Goal: Task Accomplishment & Management: Use online tool/utility

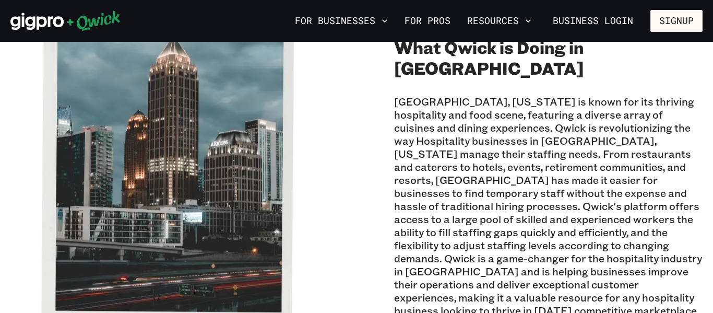
scroll to position [258, 0]
click at [18, 230] on img at bounding box center [164, 172] width 309 height 309
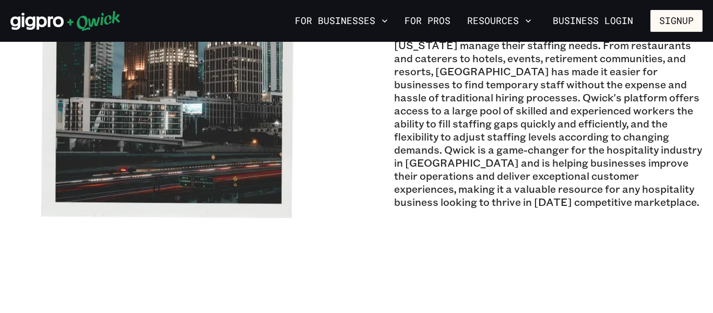
scroll to position [366, 0]
click at [13, 175] on img at bounding box center [164, 64] width 309 height 309
click at [427, 153] on p "Atlanta, Georgia is known for its thriving hospitality and food scene, featurin…" at bounding box center [548, 98] width 309 height 222
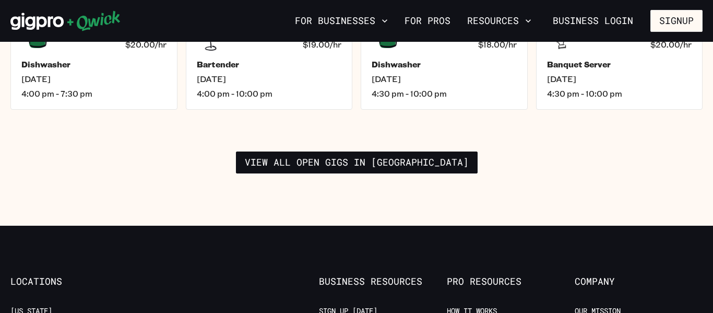
scroll to position [1674, 0]
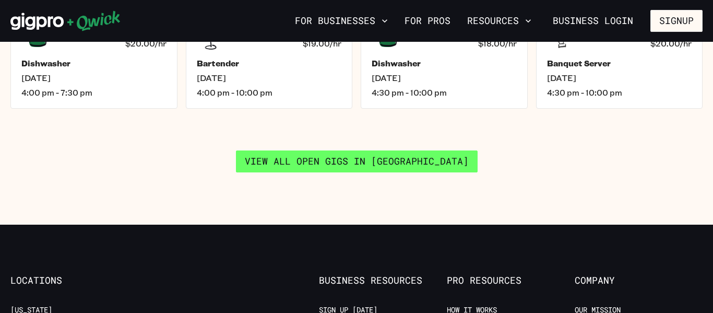
click at [405, 154] on link "View all open gigs in Atlanta" at bounding box center [357, 161] width 242 height 22
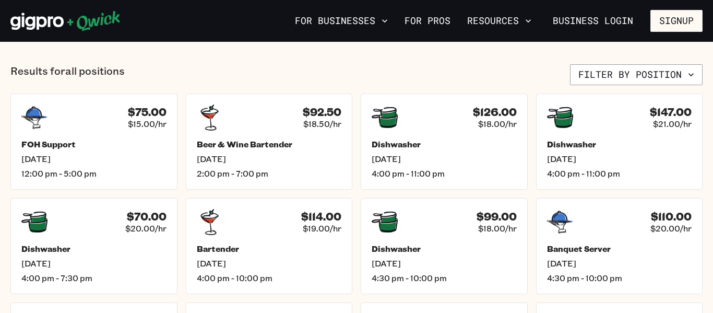
scroll to position [420, 0]
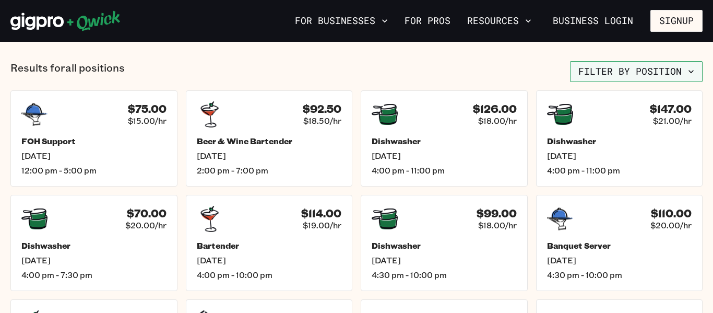
click at [593, 72] on button "Filter by position" at bounding box center [636, 71] width 133 height 21
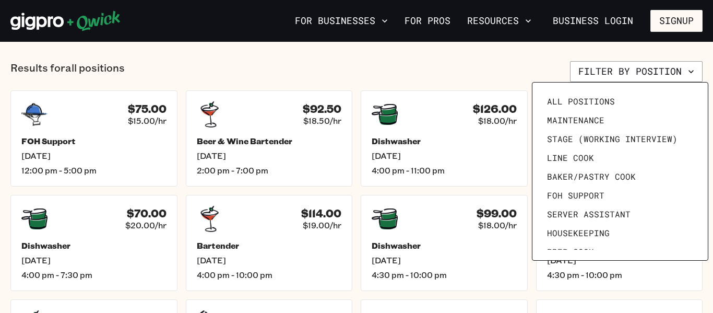
scroll to position [0, 0]
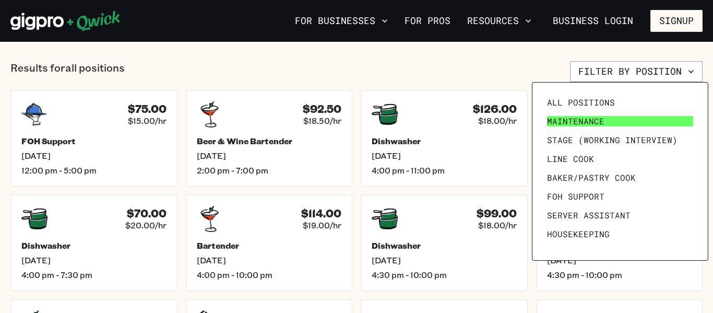
click at [583, 122] on span "Maintenance" at bounding box center [575, 121] width 57 height 10
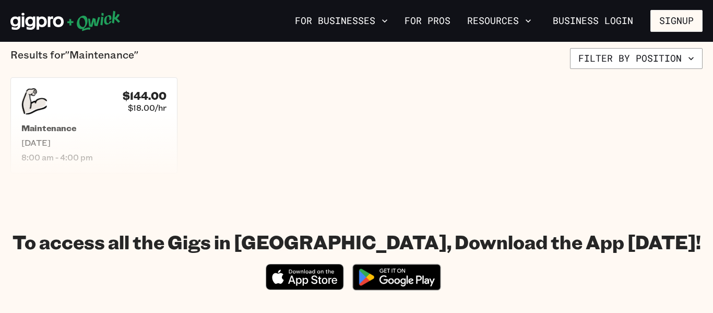
scroll to position [208, 0]
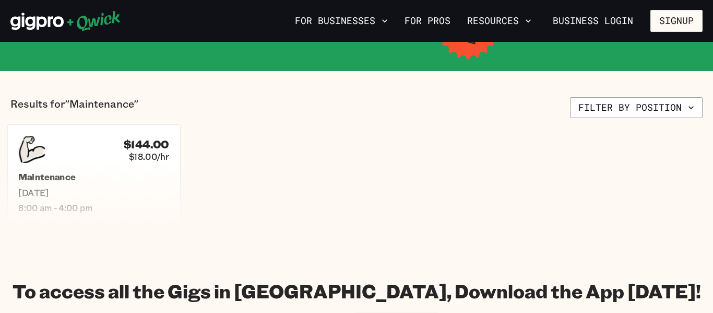
click at [70, 149] on div "$144.00 $18.00/hr" at bounding box center [93, 149] width 151 height 27
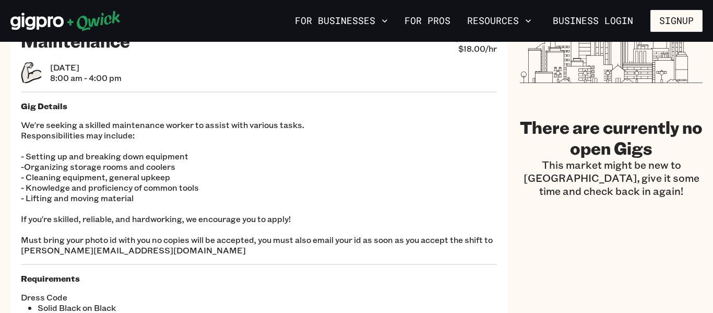
scroll to position [49, 0]
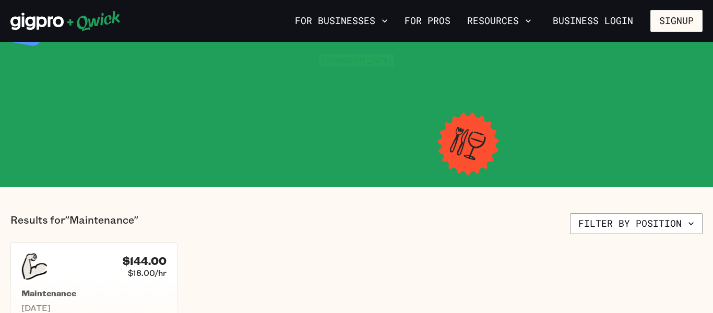
scroll to position [208, 0]
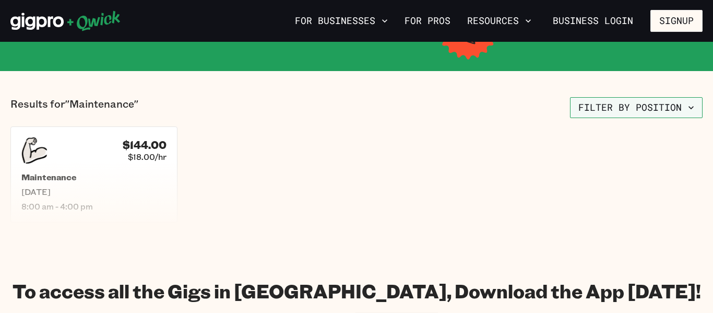
click at [626, 108] on button "Filter by position" at bounding box center [636, 107] width 133 height 21
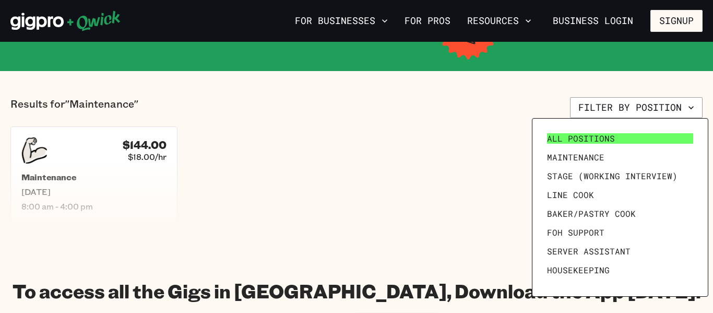
click at [604, 135] on span "All Positions" at bounding box center [581, 138] width 68 height 10
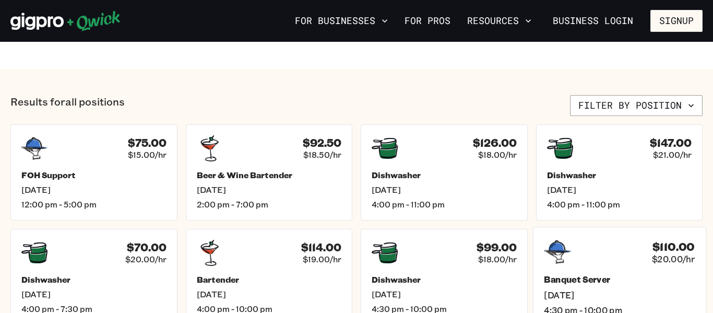
scroll to position [385, 0]
click at [612, 121] on div "Results for all positions Filter by position $75.00 $15.00/hr FOH Support Thu, …" at bounding box center [356, 263] width 693 height 334
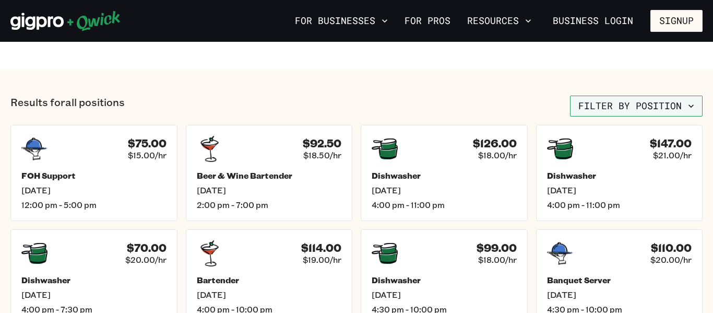
click at [624, 108] on button "Filter by position" at bounding box center [636, 106] width 133 height 21
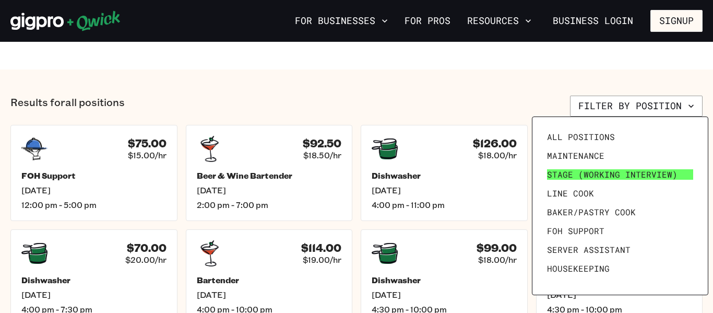
click at [596, 172] on span "Stage (working interview)" at bounding box center [612, 174] width 131 height 10
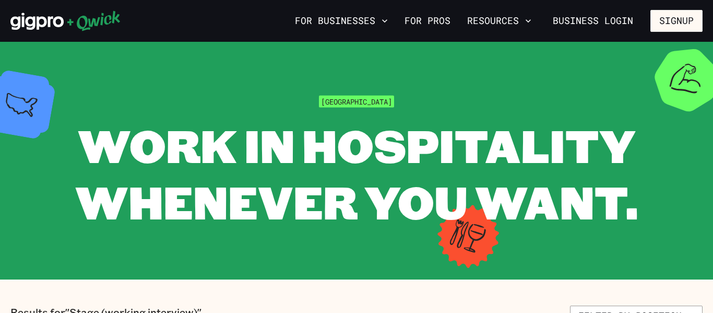
click at [374, 207] on span "WORK IN HOSPITALITY WHENEVER YOU WANT." at bounding box center [356, 173] width 563 height 116
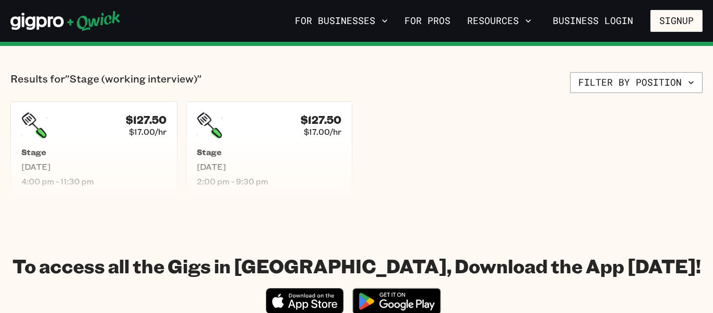
scroll to position [233, 0]
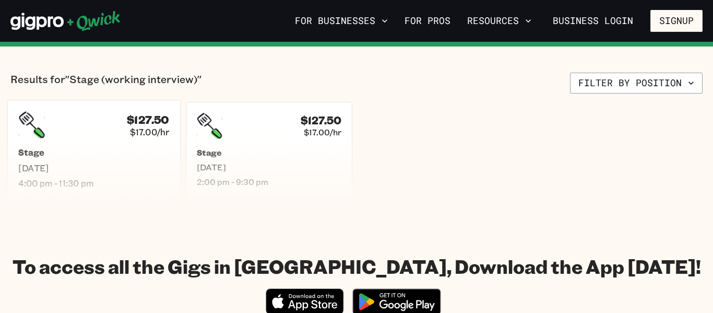
click at [107, 148] on h5 "Stage" at bounding box center [93, 152] width 151 height 11
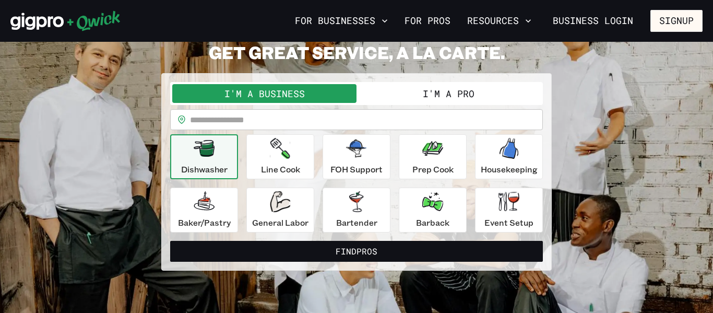
scroll to position [56, 0]
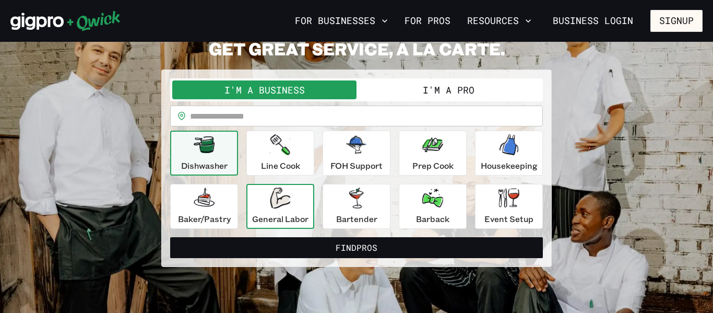
click at [283, 214] on p "General Labor" at bounding box center [280, 219] width 56 height 13
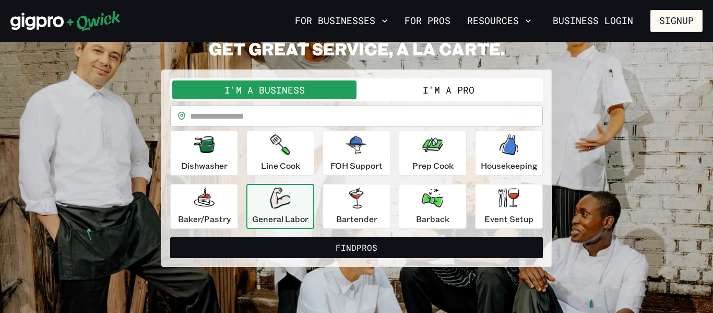
click at [483, 84] on button "I'm a Pro" at bounding box center [449, 89] width 184 height 19
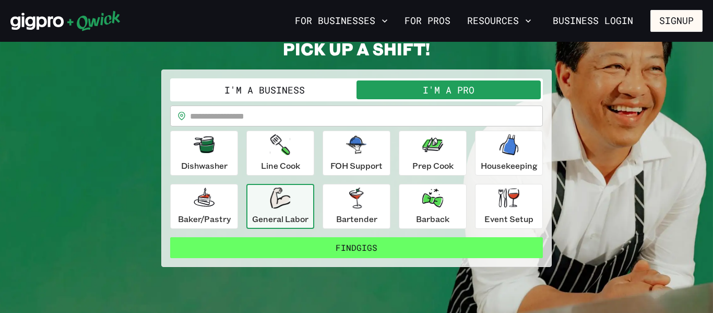
click at [334, 252] on button "Find Gigs" at bounding box center [356, 247] width 373 height 21
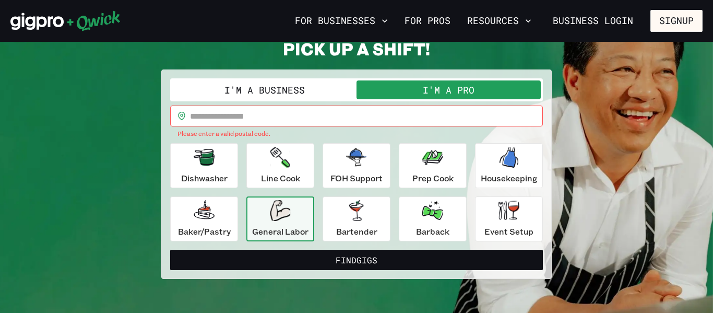
click at [279, 115] on input "text" at bounding box center [366, 116] width 353 height 21
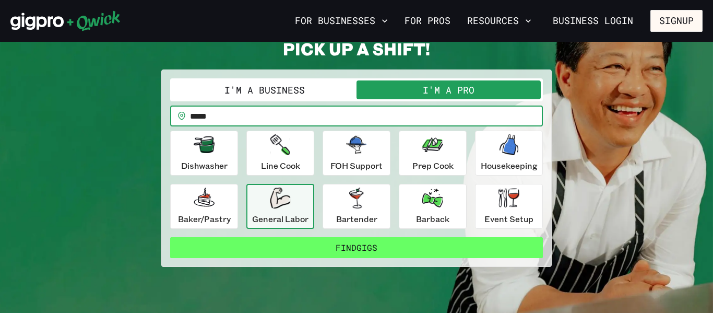
type input "*****"
click at [312, 245] on button "Find Gigs" at bounding box center [356, 247] width 373 height 21
